Goal: Task Accomplishment & Management: Use online tool/utility

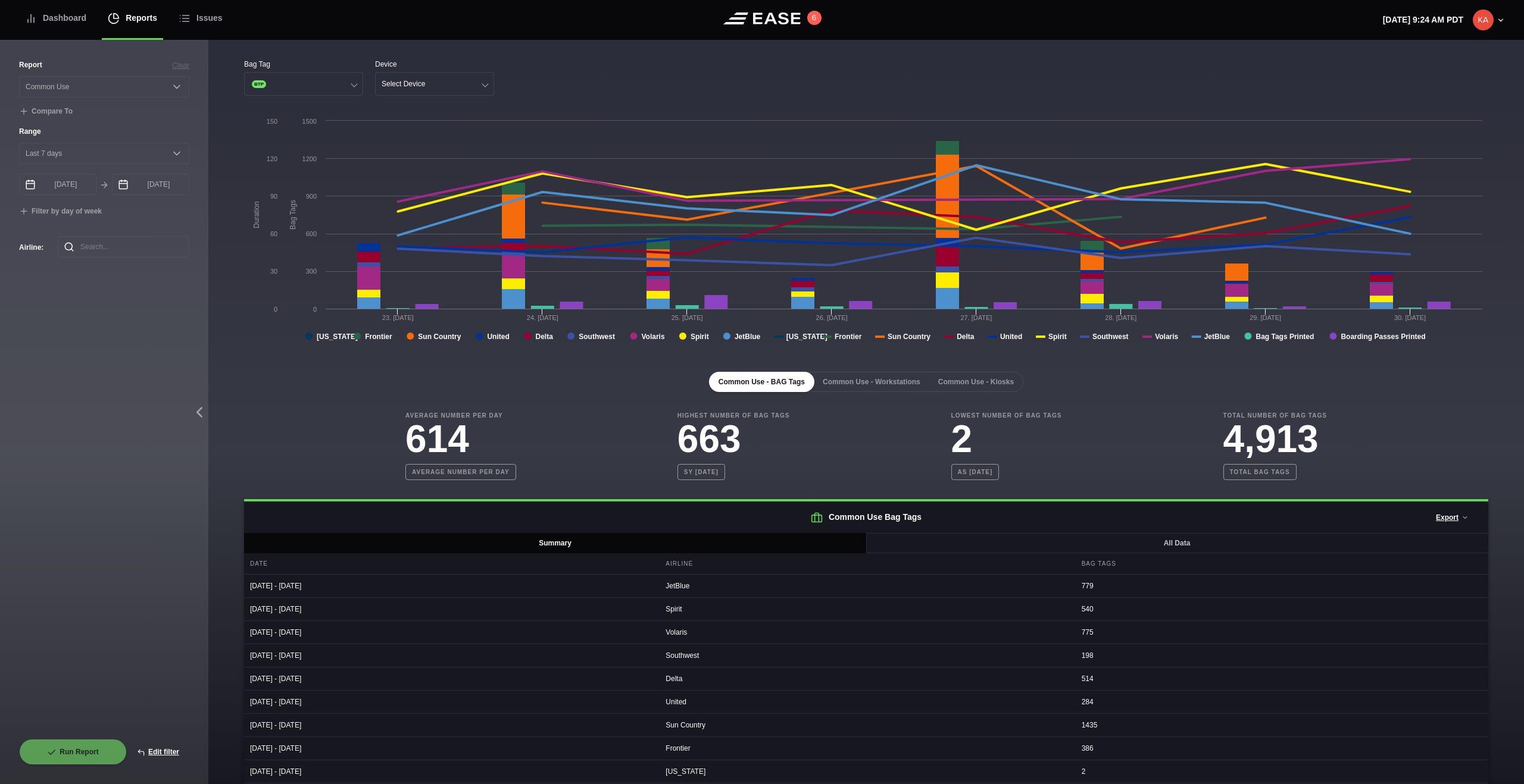
select select "Common Use"
select select "7"
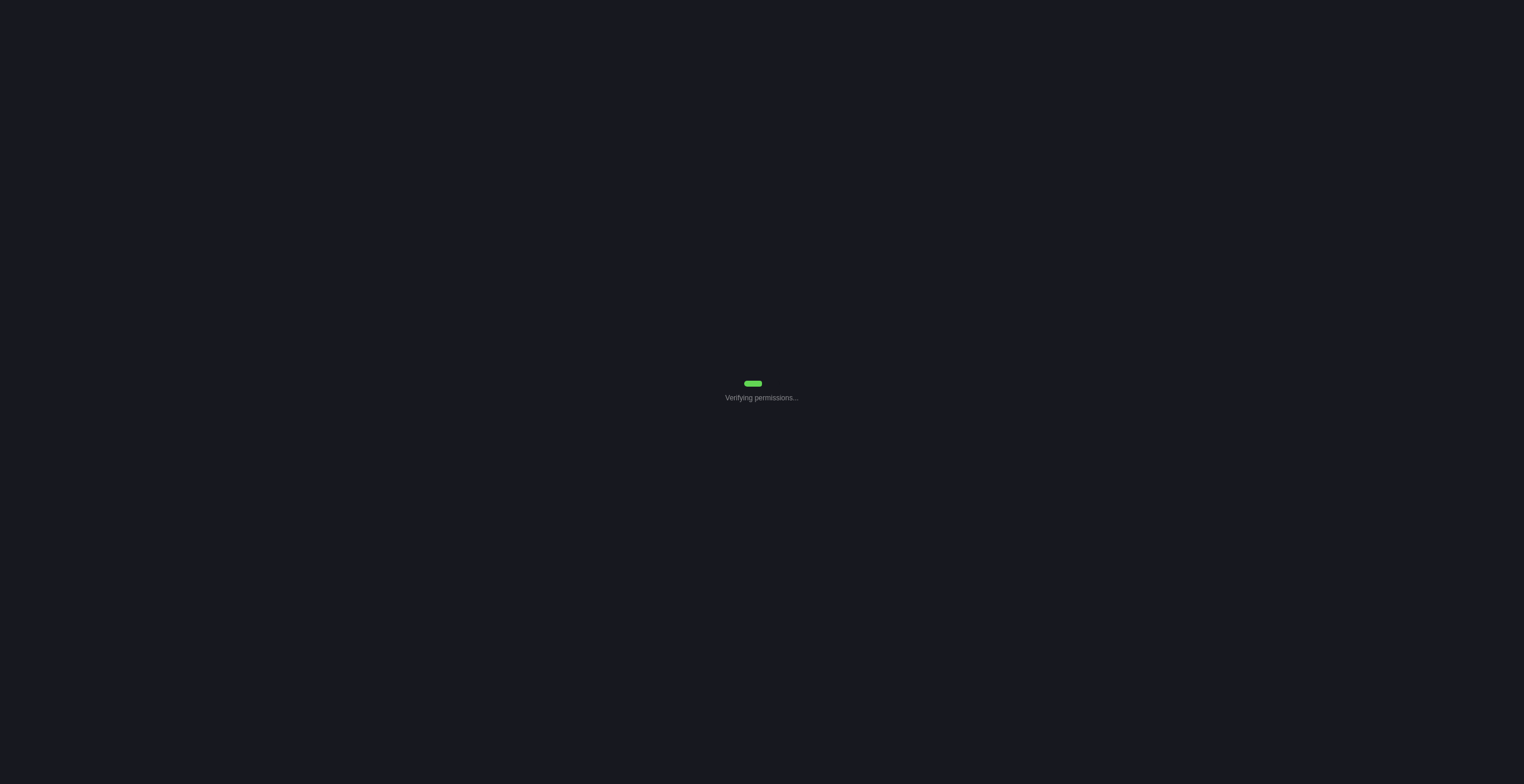
select select "Common Use"
select select "7"
